Goal: Use online tool/utility: Utilize a website feature to perform a specific function

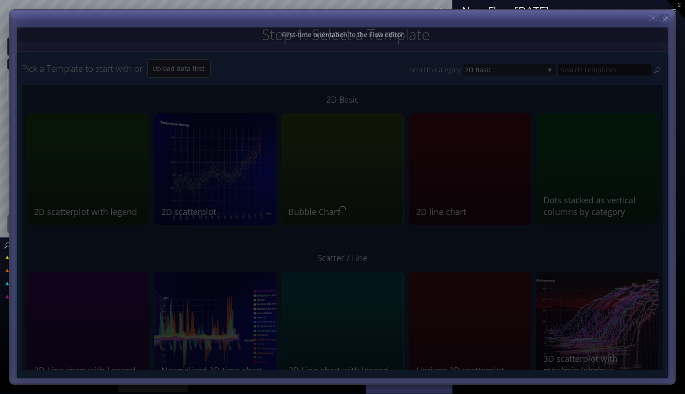
click at [672, 0] on div "Step 1: Select a Template Step 2: Review sample data used by this Template Pick…" at bounding box center [342, 0] width 685 height 0
type input "Magic help"
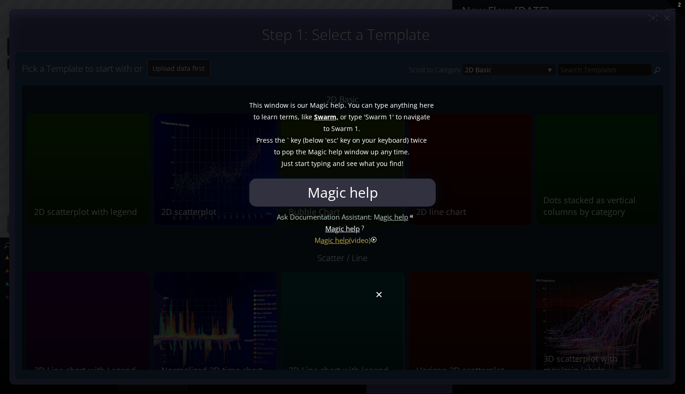
click at [380, 298] on div at bounding box center [342, 197] width 685 height 394
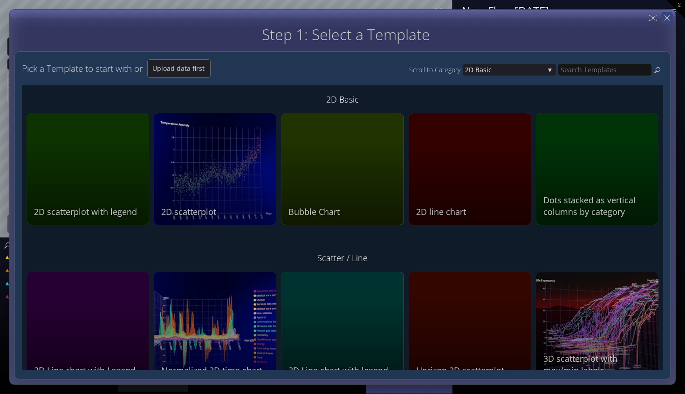
click at [669, 17] on icon at bounding box center [667, 18] width 9 height 9
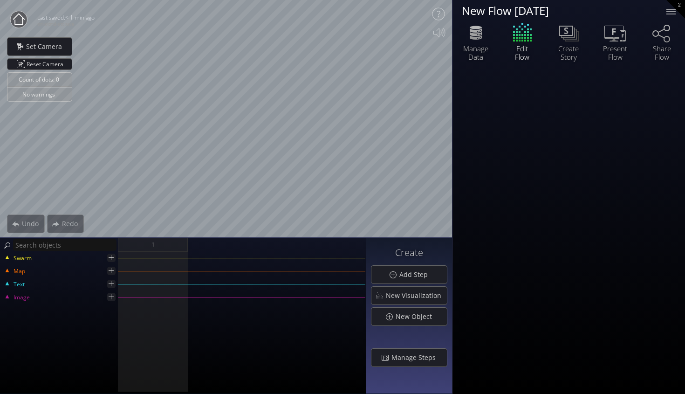
click at [21, 23] on circle at bounding box center [18, 19] width 17 height 17
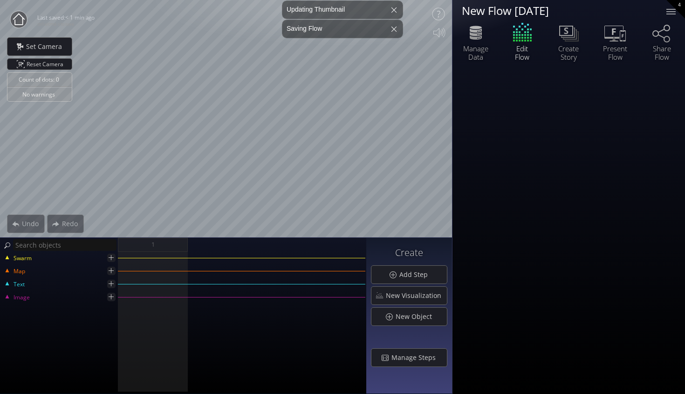
click at [19, 20] on circle at bounding box center [18, 19] width 17 height 17
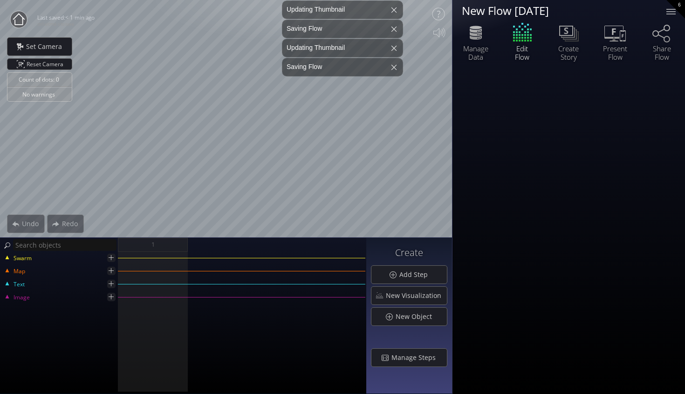
click at [22, 19] on icon at bounding box center [18, 19] width 19 height 19
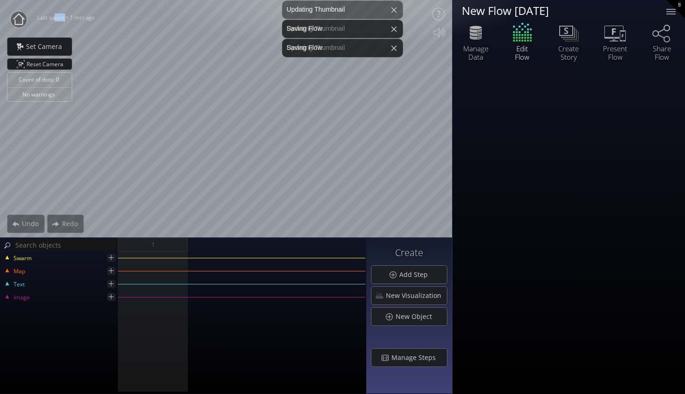
click at [22, 19] on icon at bounding box center [19, 19] width 12 height 11
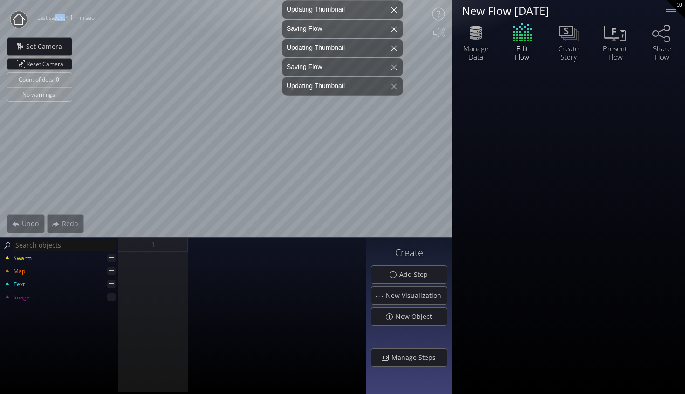
click at [25, 20] on icon at bounding box center [18, 19] width 19 height 19
click at [15, 14] on circle at bounding box center [18, 19] width 17 height 17
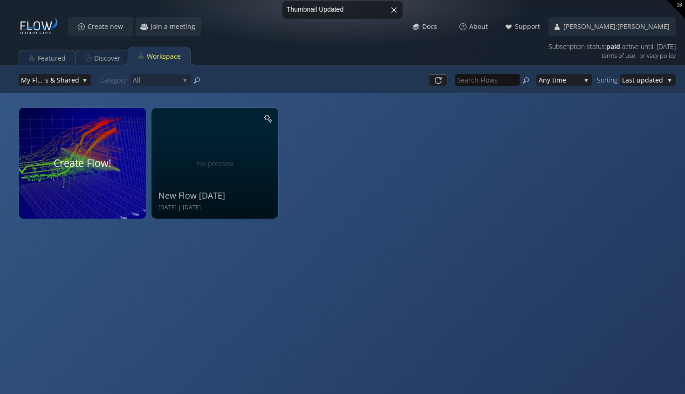
click at [90, 154] on video at bounding box center [82, 162] width 134 height 117
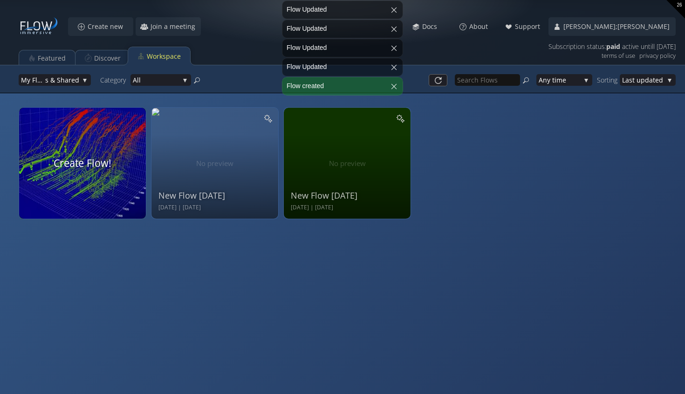
click at [79, 172] on video at bounding box center [82, 162] width 134 height 117
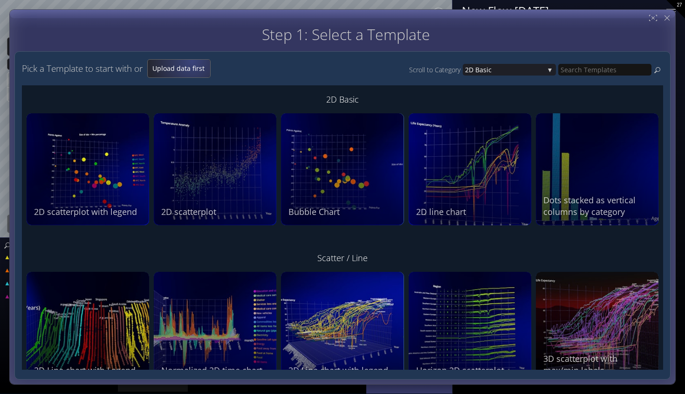
click at [194, 61] on div "Upload data first" at bounding box center [179, 69] width 62 height 18
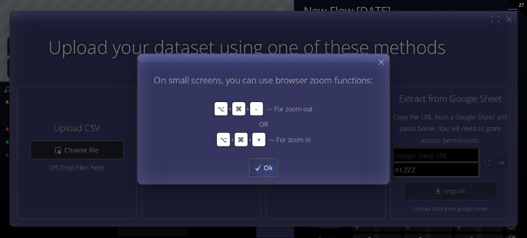
click at [268, 173] on div "Ok" at bounding box center [263, 168] width 28 height 18
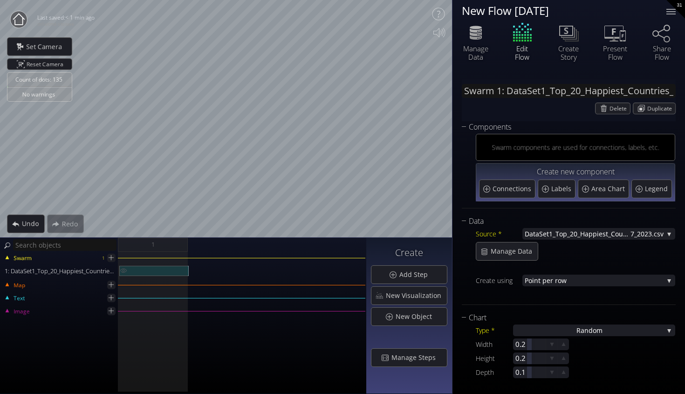
click at [167, 268] on div "1: DataSet1_Top_20_Happiest_Countries_2017_2023.csv" at bounding box center [153, 271] width 69 height 10
click at [167, 267] on div "1: DataSet1_Top_20_Happiest_Countries_2017_2023.csv" at bounding box center [153, 271] width 69 height 10
click at [70, 215] on div "Count of dots: 135 No warnings Close Calibrate to floor or table Close Tap anyw…" at bounding box center [226, 119] width 452 height 238
click at [69, 215] on div "Redo" at bounding box center [65, 223] width 37 height 19
drag, startPoint x: 185, startPoint y: 267, endPoint x: 175, endPoint y: 269, distance: 9.9
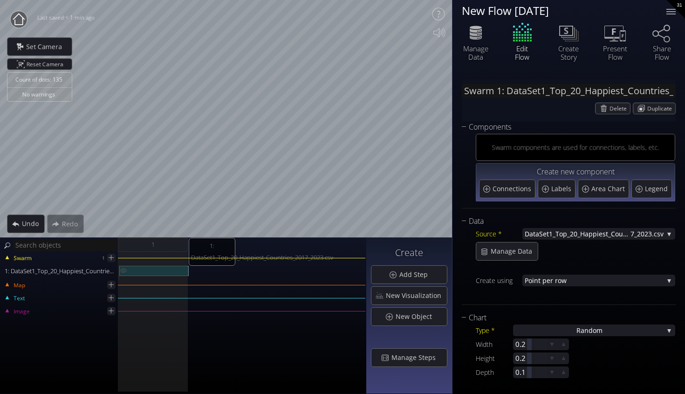
click at [175, 269] on div "1: DataSet1_Top_20_Happiest_Countries_2017_2023.csv" at bounding box center [153, 271] width 69 height 10
click at [124, 269] on img at bounding box center [123, 270] width 7 height 9
click at [125, 269] on img at bounding box center [123, 270] width 7 height 9
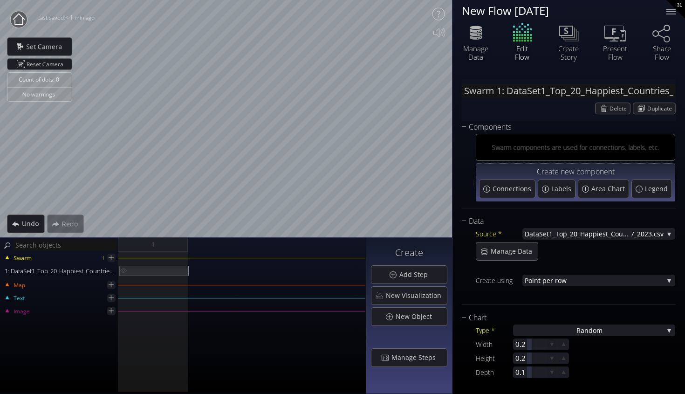
click at [125, 269] on img at bounding box center [123, 270] width 7 height 9
click at [496, 227] on div "Source * DataSet1_Top_20_Happiest_Countries_201 7_2023.csv None DataSet1_Top_20…" at bounding box center [569, 263] width 214 height 73
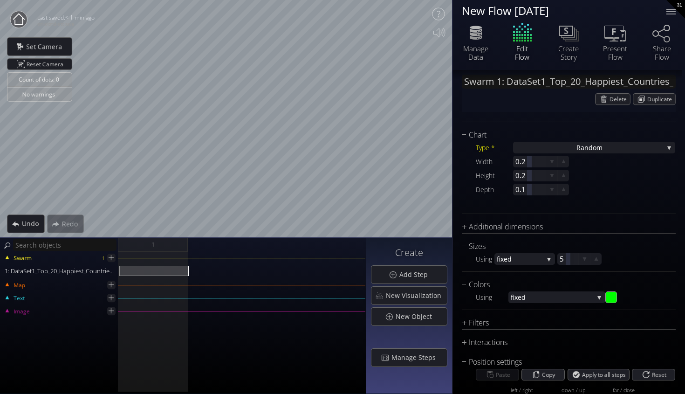
scroll to position [196, 0]
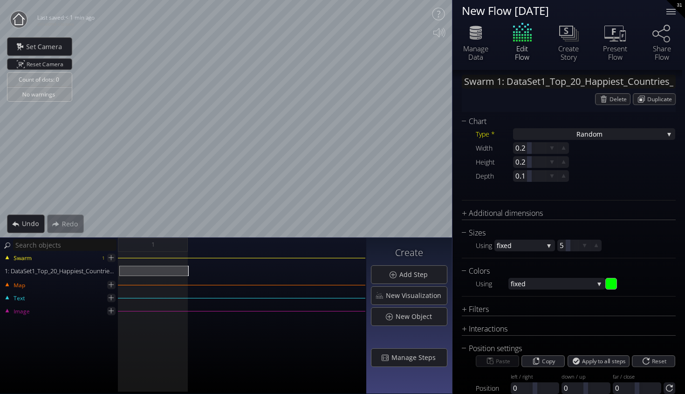
click at [604, 176] on div "Width 0.2 Height 0.2 Depth 0.1" at bounding box center [576, 162] width 200 height 40
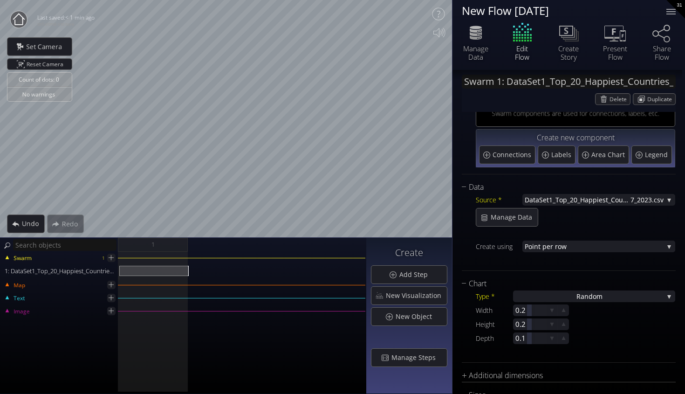
scroll to position [36, 0]
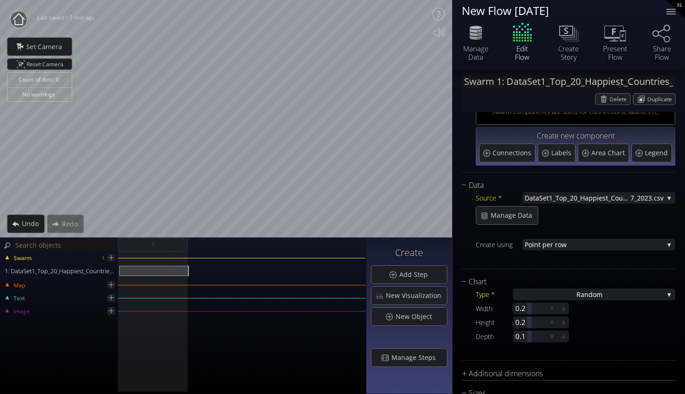
click at [584, 306] on div "Width 0.2 Height 0.2 Depth 0.1" at bounding box center [576, 323] width 200 height 40
click at [585, 291] on span "ndom" at bounding box center [594, 295] width 18 height 12
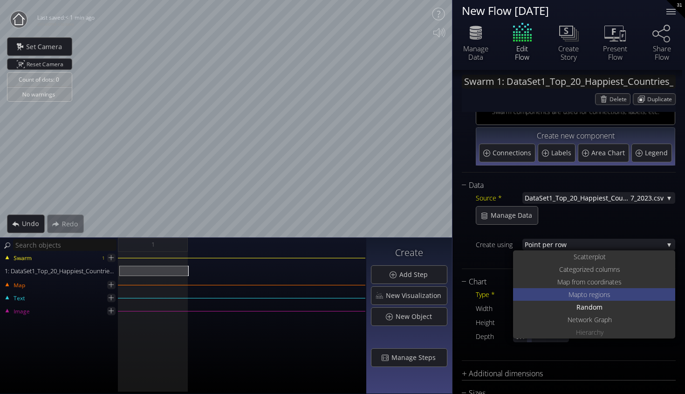
scroll to position [0, 0]
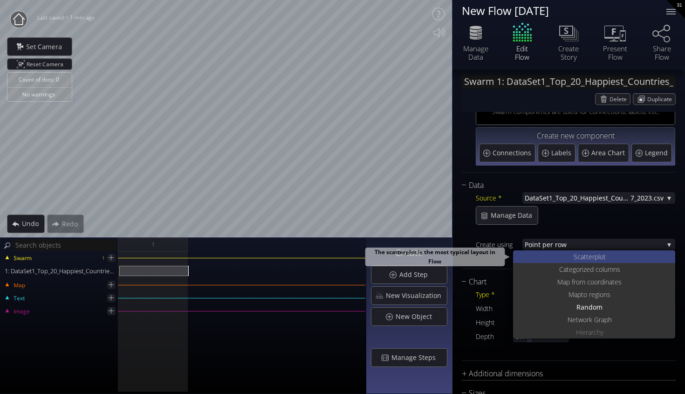
click at [611, 258] on div "S catterplot" at bounding box center [596, 256] width 160 height 13
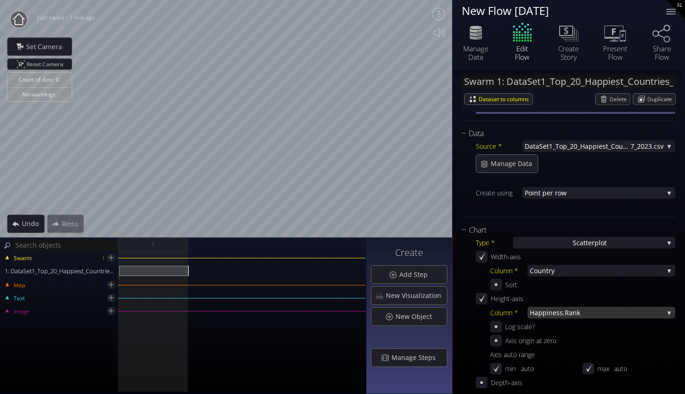
scroll to position [94, 0]
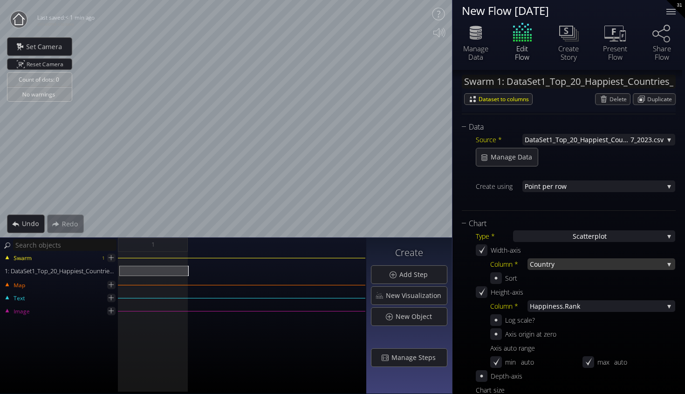
click at [571, 268] on span "try" at bounding box center [604, 264] width 117 height 12
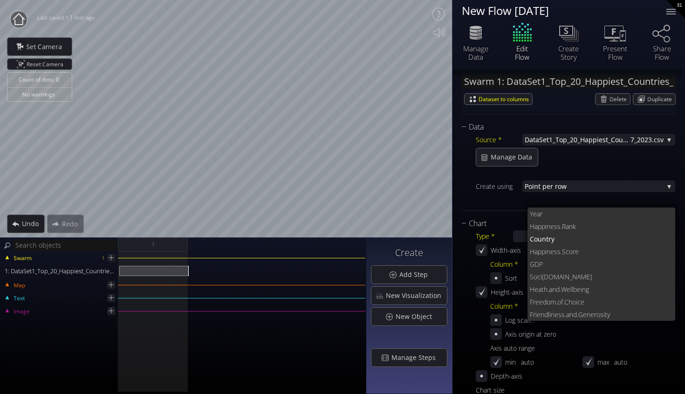
click at [649, 345] on div "Axis auto range" at bounding box center [582, 348] width 185 height 12
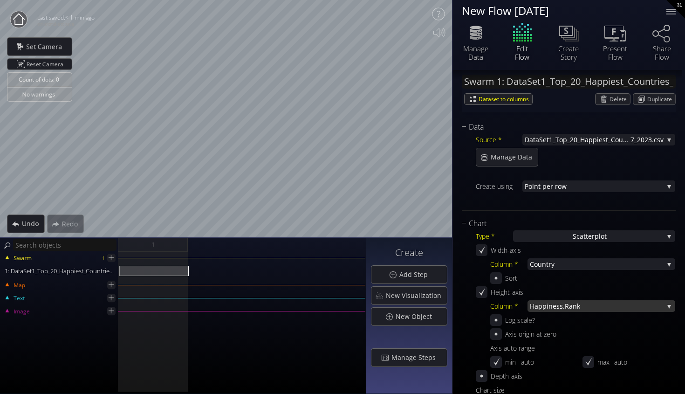
click at [597, 303] on span "iness.Rank" at bounding box center [605, 306] width 117 height 12
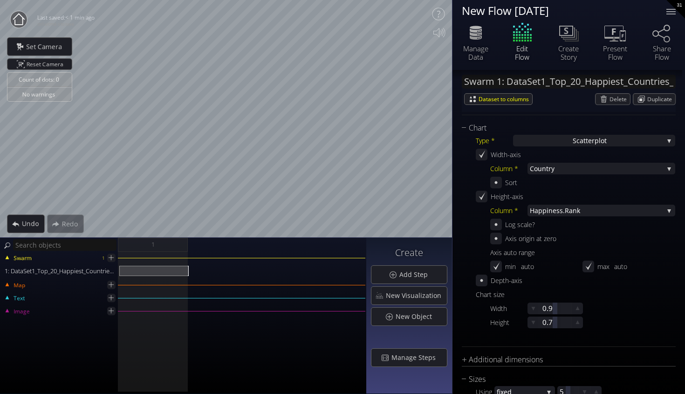
scroll to position [173, 0]
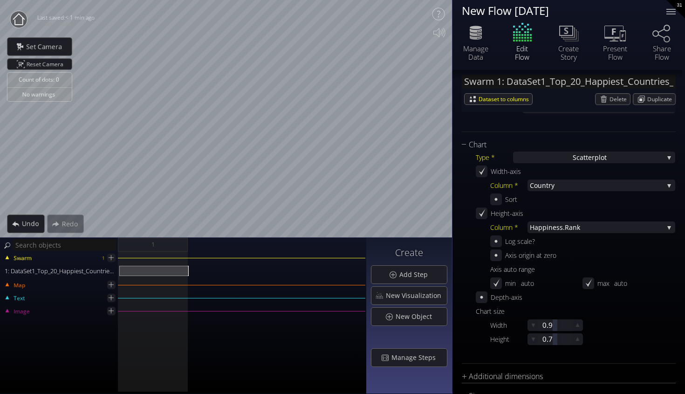
click at [618, 234] on div "Column * [PERSON_NAME].Rank Year [PERSON_NAME].Rank Coun try [PERSON_NAME].Scor…" at bounding box center [582, 256] width 185 height 70
click at [617, 233] on div "Column * [PERSON_NAME].Rank Year [PERSON_NAME].Rank Coun try [PERSON_NAME].Scor…" at bounding box center [582, 256] width 185 height 70
click at [614, 228] on span "iness.Rank" at bounding box center [605, 227] width 117 height 12
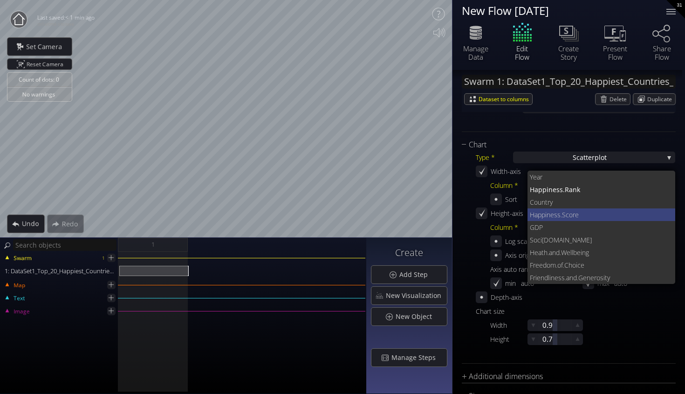
click at [588, 219] on span "ness.Score" at bounding box center [608, 214] width 122 height 13
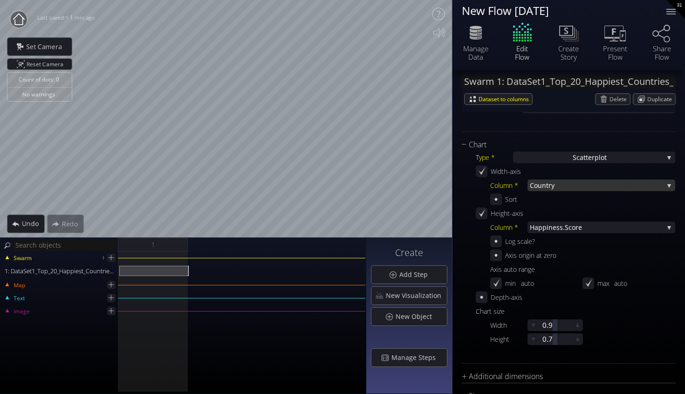
click at [583, 188] on span "try" at bounding box center [604, 185] width 117 height 12
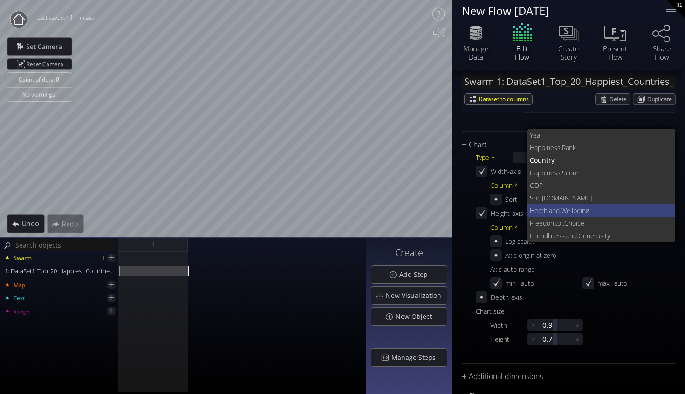
click at [593, 212] on span ".Wellbeing" at bounding box center [614, 210] width 109 height 13
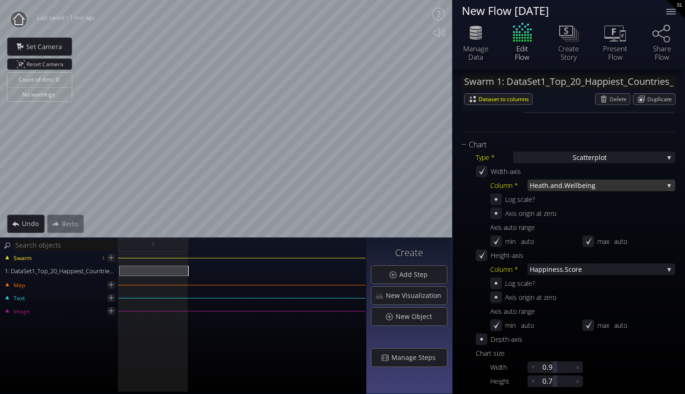
click at [586, 191] on span ".Wellbeing" at bounding box center [613, 185] width 101 height 12
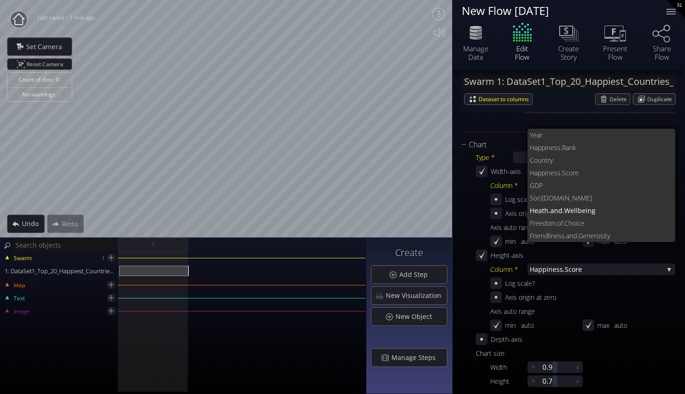
scroll to position [0, 0]
click at [567, 258] on div "Height-axis" at bounding box center [576, 255] width 200 height 12
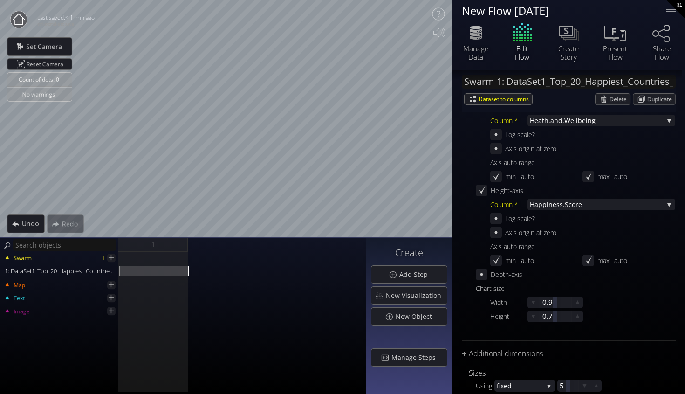
scroll to position [178, 0]
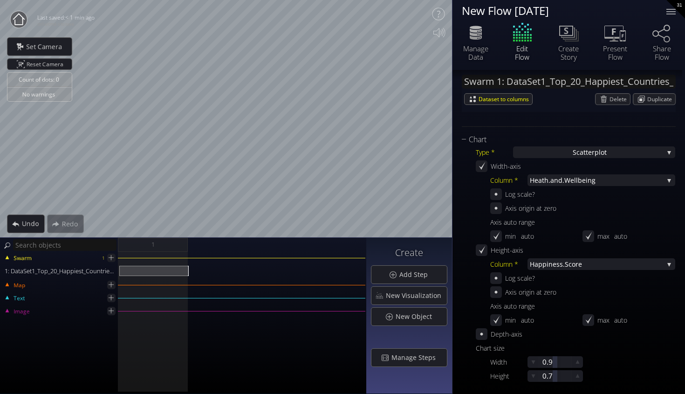
click at [609, 171] on div "Width-axis" at bounding box center [576, 166] width 200 height 12
click at [603, 184] on span ".Wellbeing" at bounding box center [613, 180] width 101 height 12
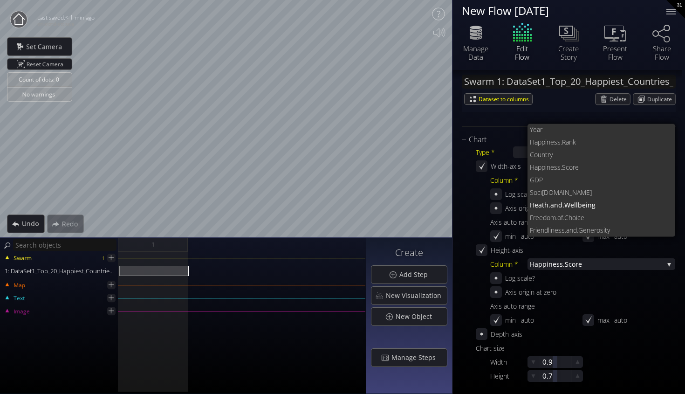
scroll to position [0, 0]
click at [593, 217] on span ".of.Choice" at bounding box center [612, 218] width 112 height 13
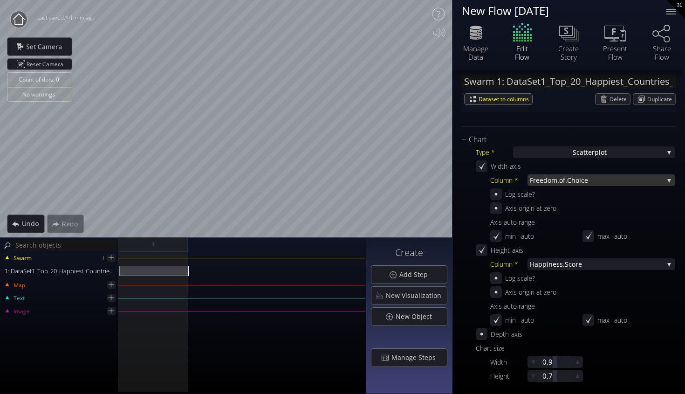
click at [602, 181] on span ".of.Choice" at bounding box center [611, 180] width 106 height 12
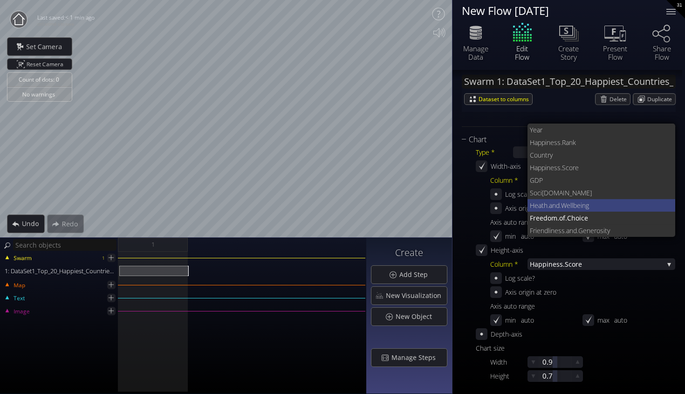
click at [600, 209] on span ".Wellbeing" at bounding box center [614, 205] width 109 height 13
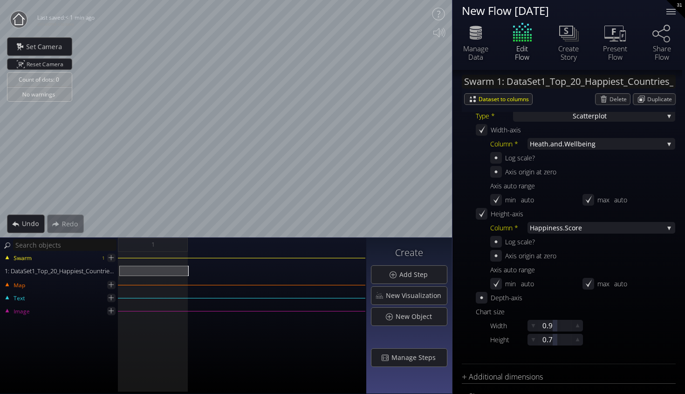
scroll to position [207, 0]
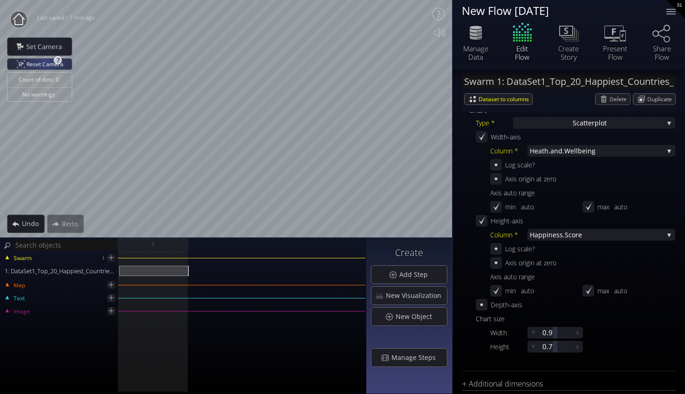
click at [46, 59] on span "Reset Camera" at bounding box center [47, 64] width 40 height 11
click at [28, 69] on span "Reset Camera" at bounding box center [47, 64] width 40 height 11
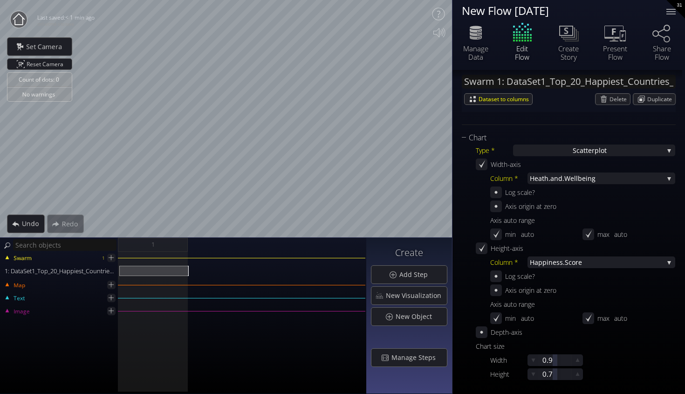
scroll to position [179, 0]
click at [586, 146] on span "catterplot" at bounding box center [592, 151] width 30 height 12
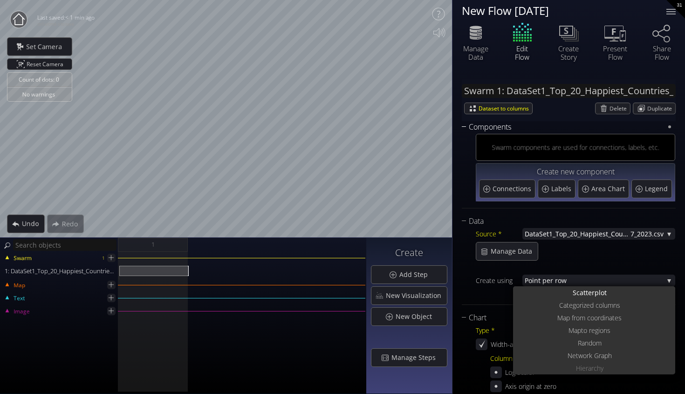
scroll to position [0, 0]
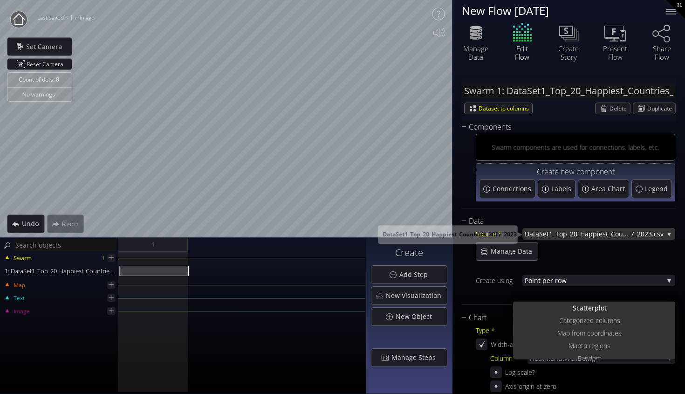
click at [574, 238] on span "DataSet1_Top_20_Happiest_Countries_201" at bounding box center [578, 234] width 106 height 12
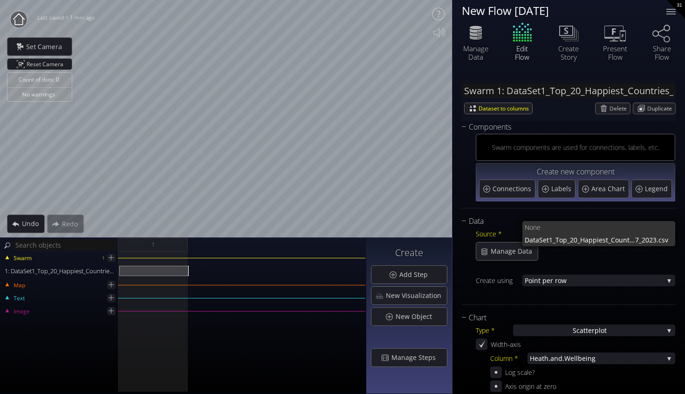
click at [574, 238] on span "DataSet1_Top_20_Happiest_Countries_201" at bounding box center [580, 240] width 110 height 13
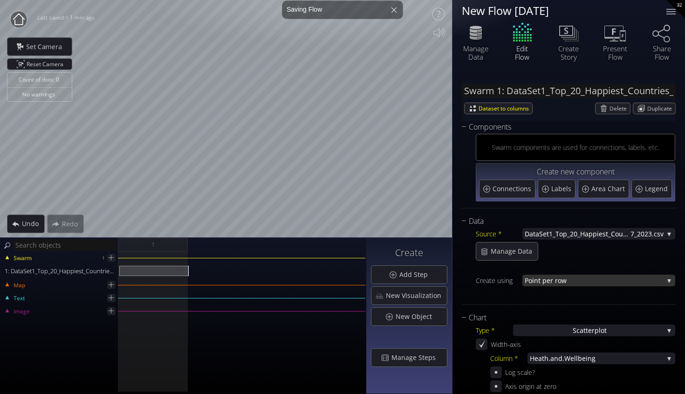
click at [565, 279] on span "nt per row" at bounding box center [599, 281] width 130 height 12
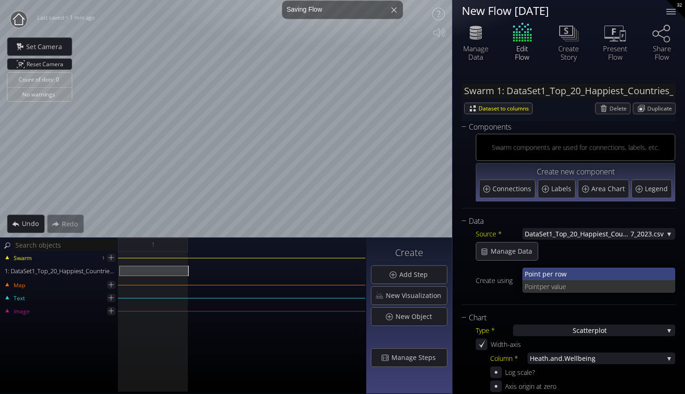
click at [561, 276] on span "nt per row" at bounding box center [601, 274] width 134 height 13
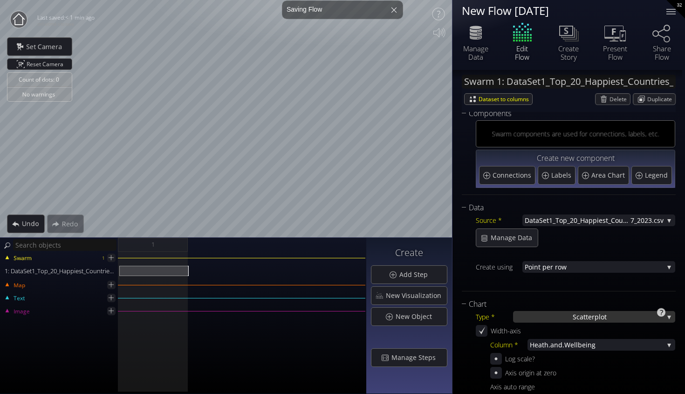
scroll to position [32, 0]
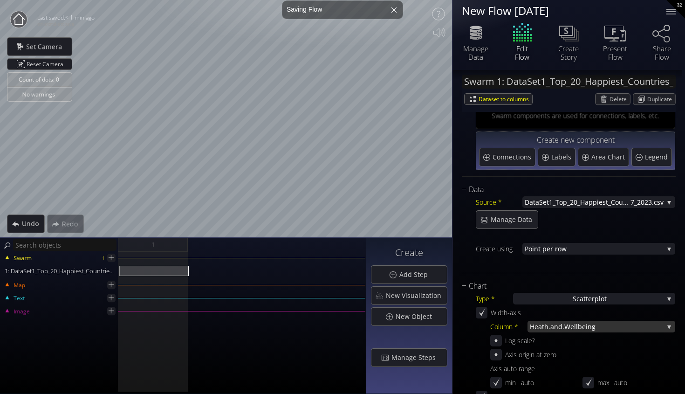
click at [576, 324] on span ".Wellbeing" at bounding box center [613, 327] width 101 height 12
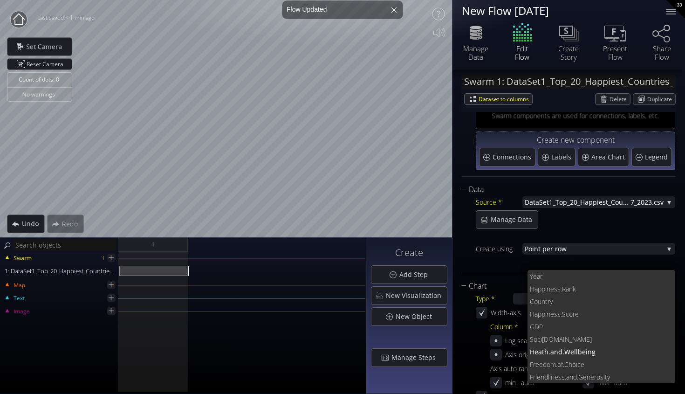
scroll to position [0, 0]
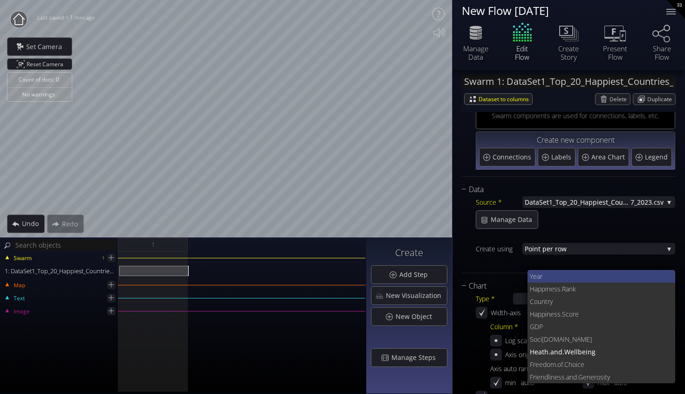
click at [543, 275] on span "Year" at bounding box center [599, 276] width 138 height 13
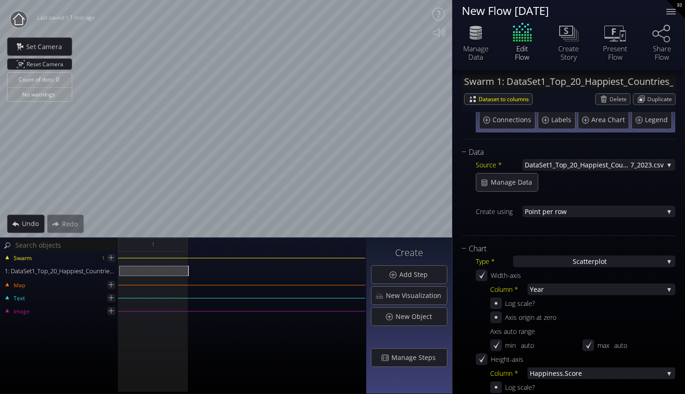
scroll to position [82, 0]
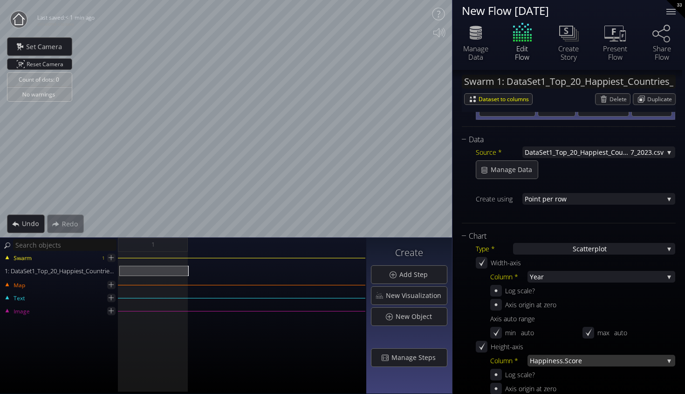
click at [559, 357] on span "ness.Score" at bounding box center [606, 361] width 115 height 12
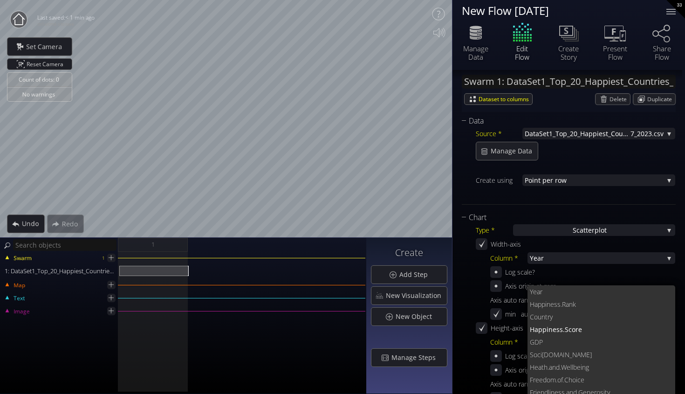
scroll to position [101, 0]
click at [552, 323] on span "ness.Score" at bounding box center [609, 328] width 120 height 13
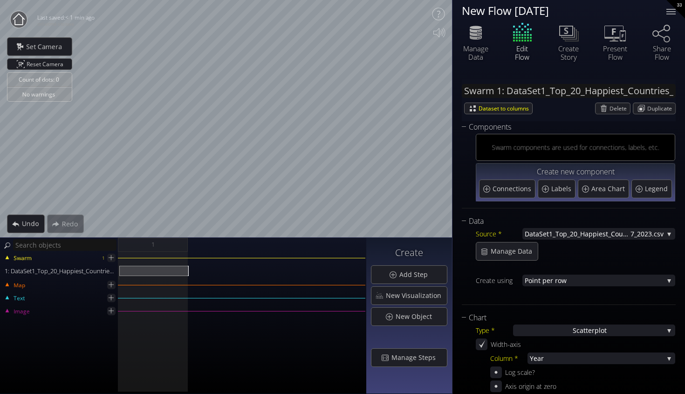
scroll to position [0, 0]
click at [514, 188] on span "Connections" at bounding box center [513, 188] width 41 height 9
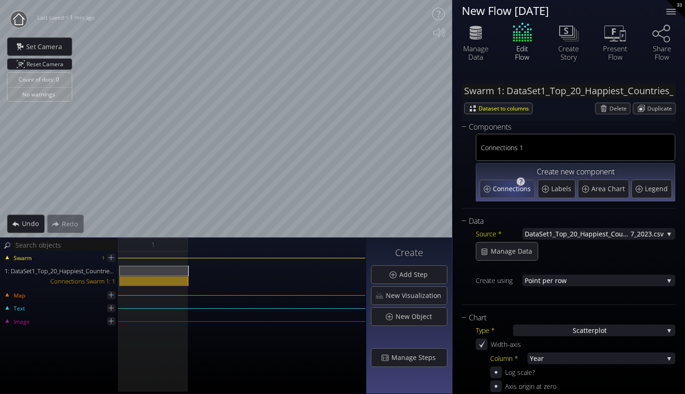
type input "Swarm 1: Connections 1"
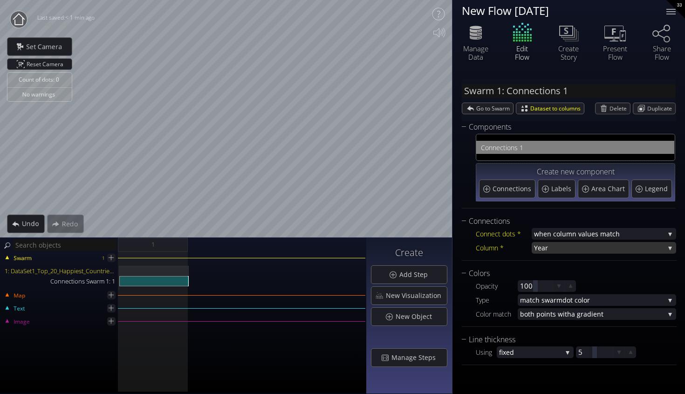
click at [568, 245] on span "Year" at bounding box center [599, 248] width 131 height 12
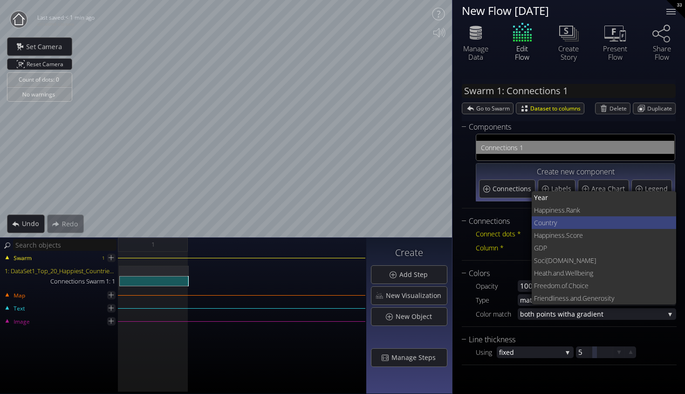
click at [544, 222] on span "Coun" at bounding box center [541, 222] width 15 height 13
